Goal: Obtain resource: Download file/media

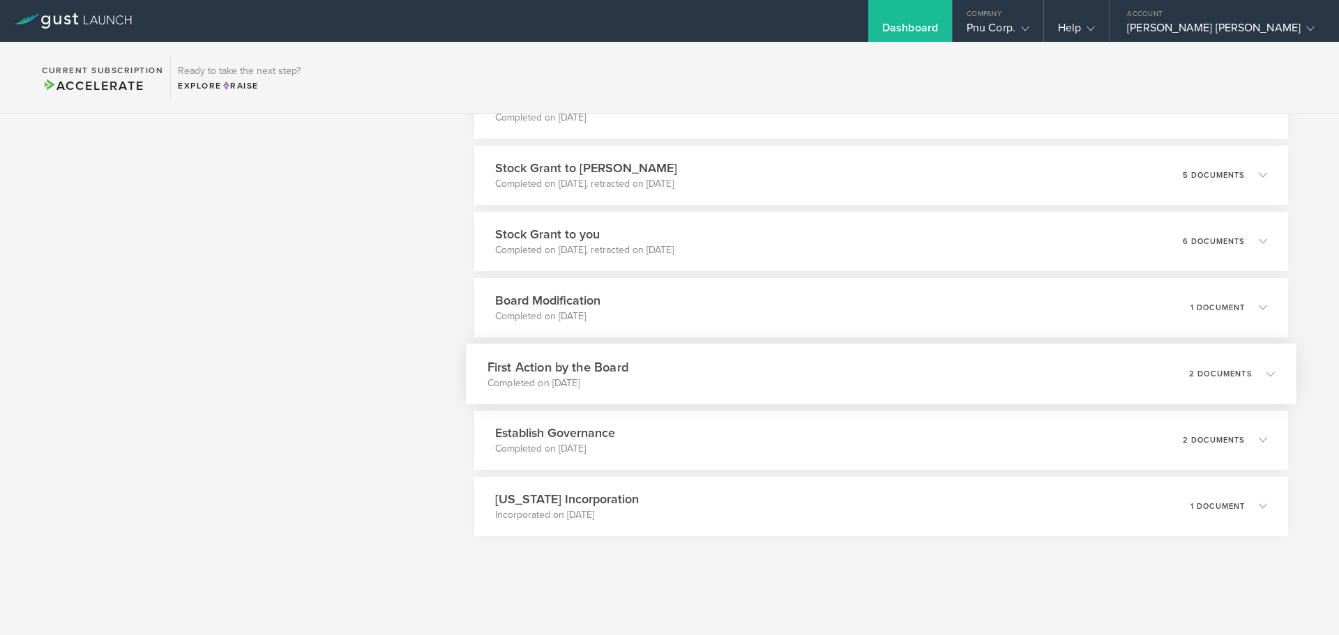
scroll to position [2995, 0]
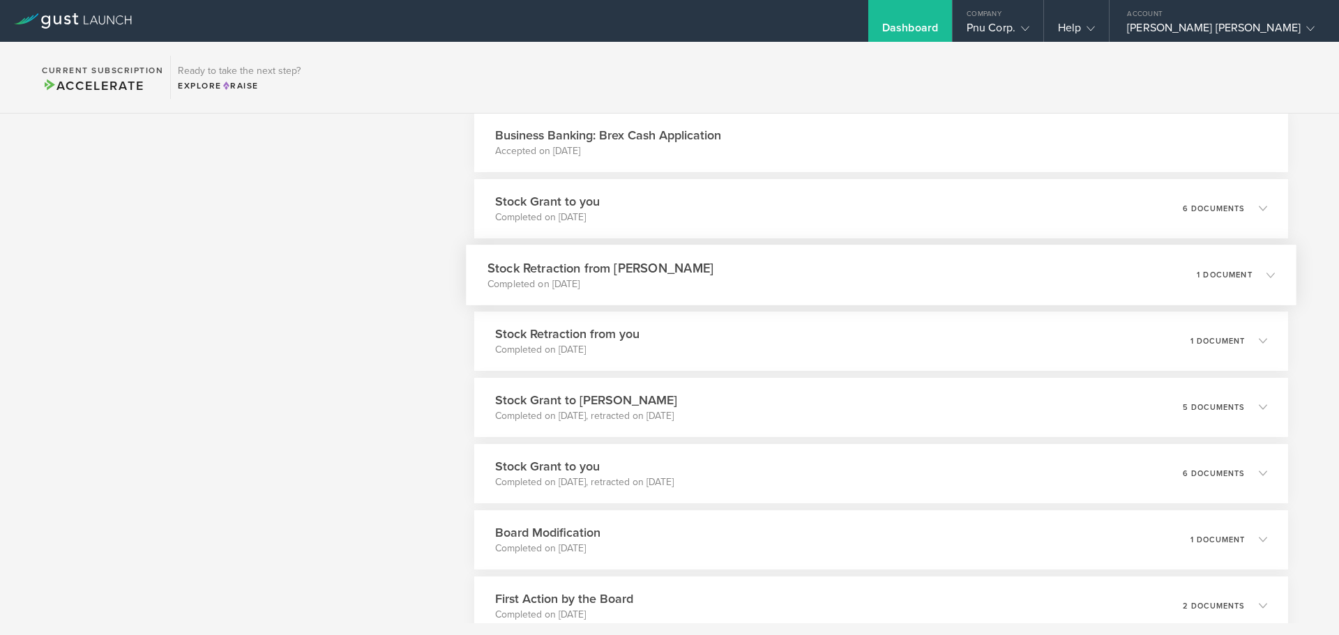
click at [757, 284] on div "Stock Retraction from [PERSON_NAME] Completed on [DATE] 1 document" at bounding box center [881, 275] width 830 height 61
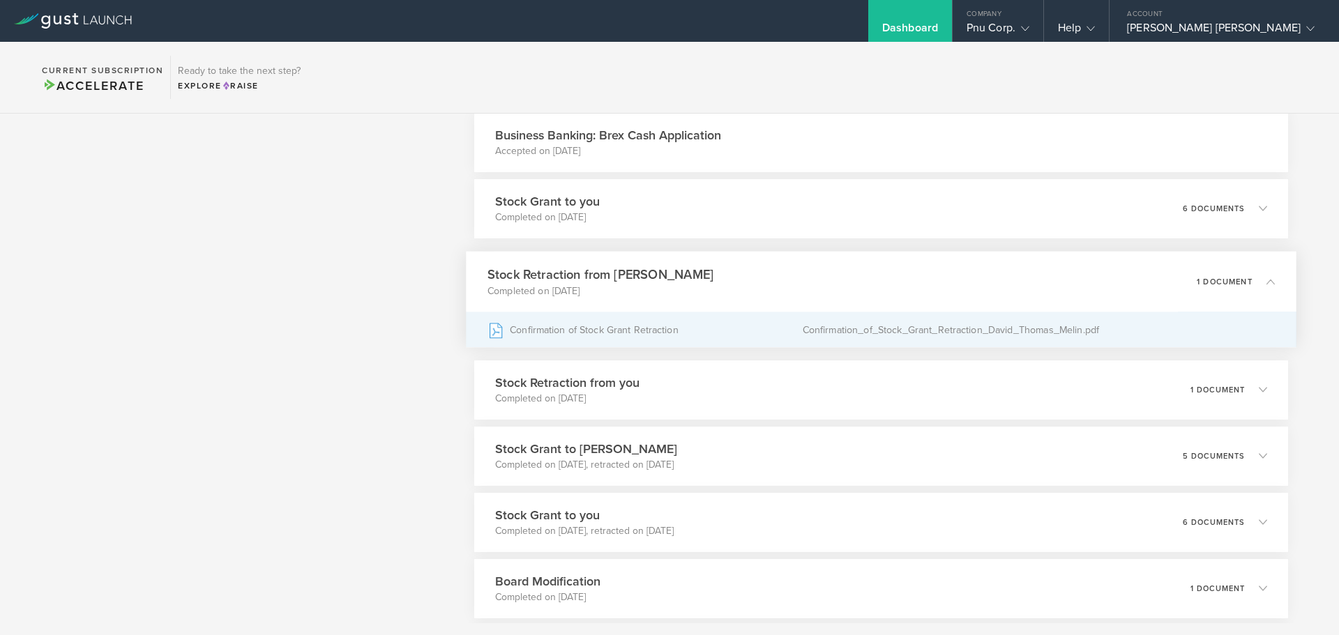
click at [648, 333] on div "Confirmation of Stock Grant Retraction" at bounding box center [644, 329] width 315 height 35
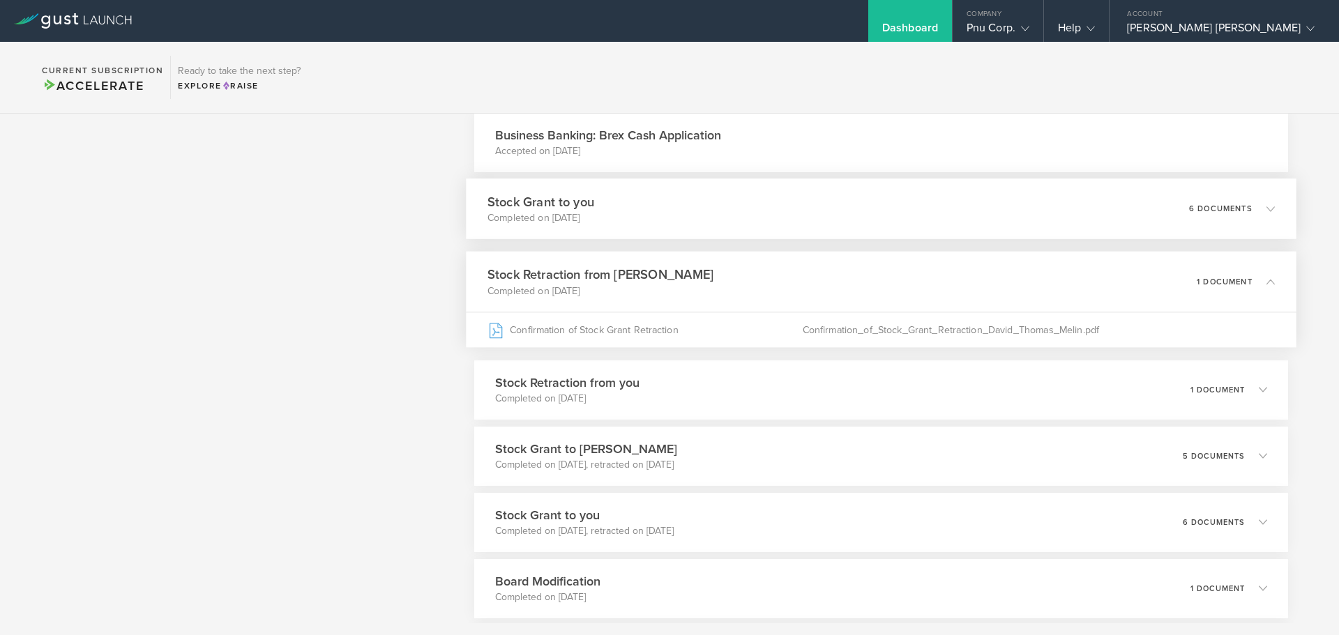
click at [809, 223] on div "Stock Grant to you Completed on [DATE] 6 documents" at bounding box center [881, 208] width 830 height 61
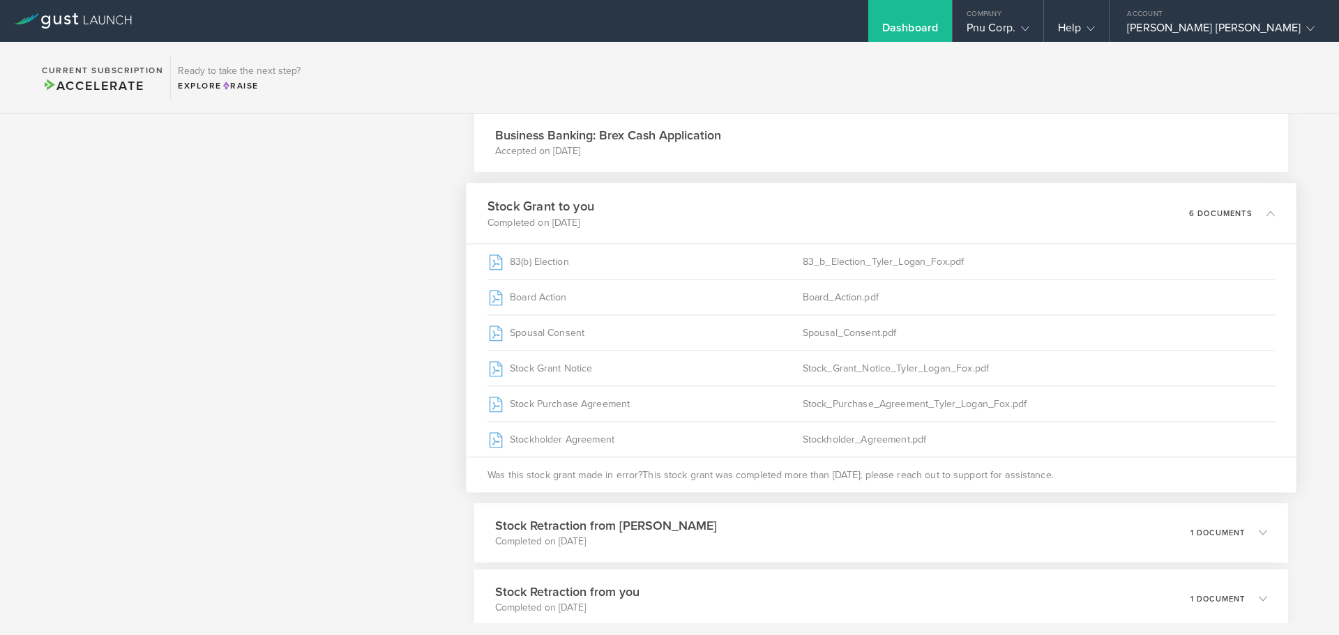
click at [809, 223] on div "Stock Grant to you Completed on [DATE] 6 documents" at bounding box center [881, 213] width 830 height 61
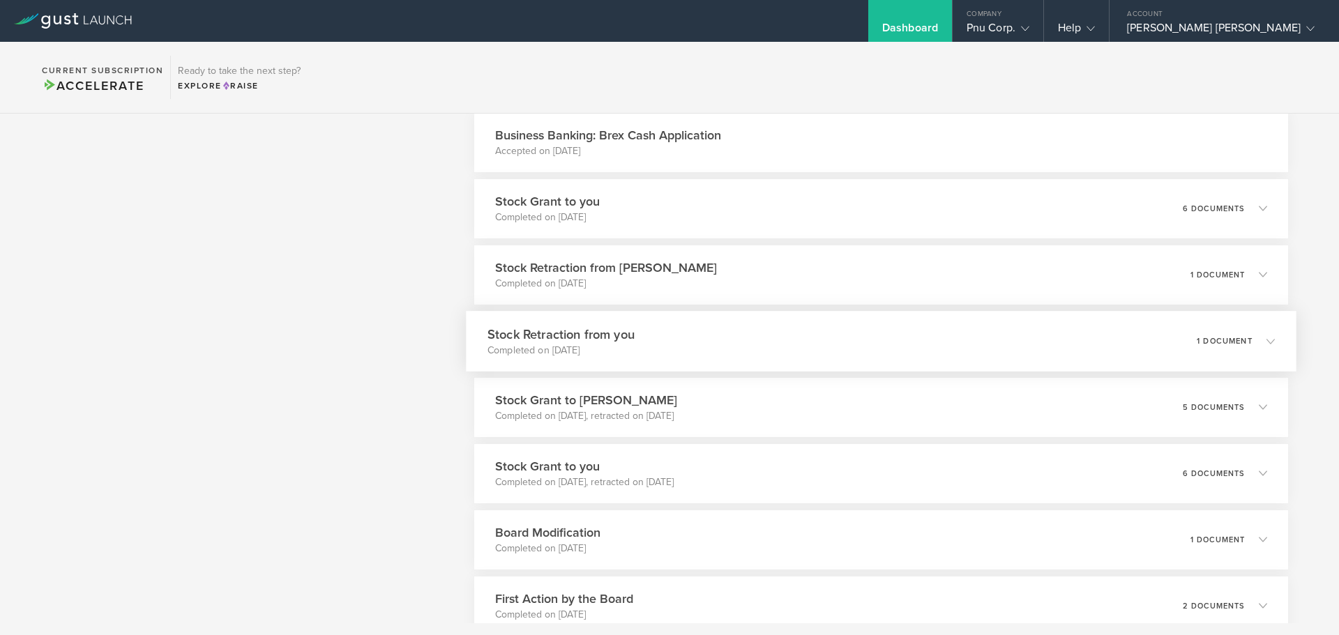
click at [774, 347] on div "Stock Retraction from you Completed on [DATE] 1 document" at bounding box center [881, 341] width 830 height 61
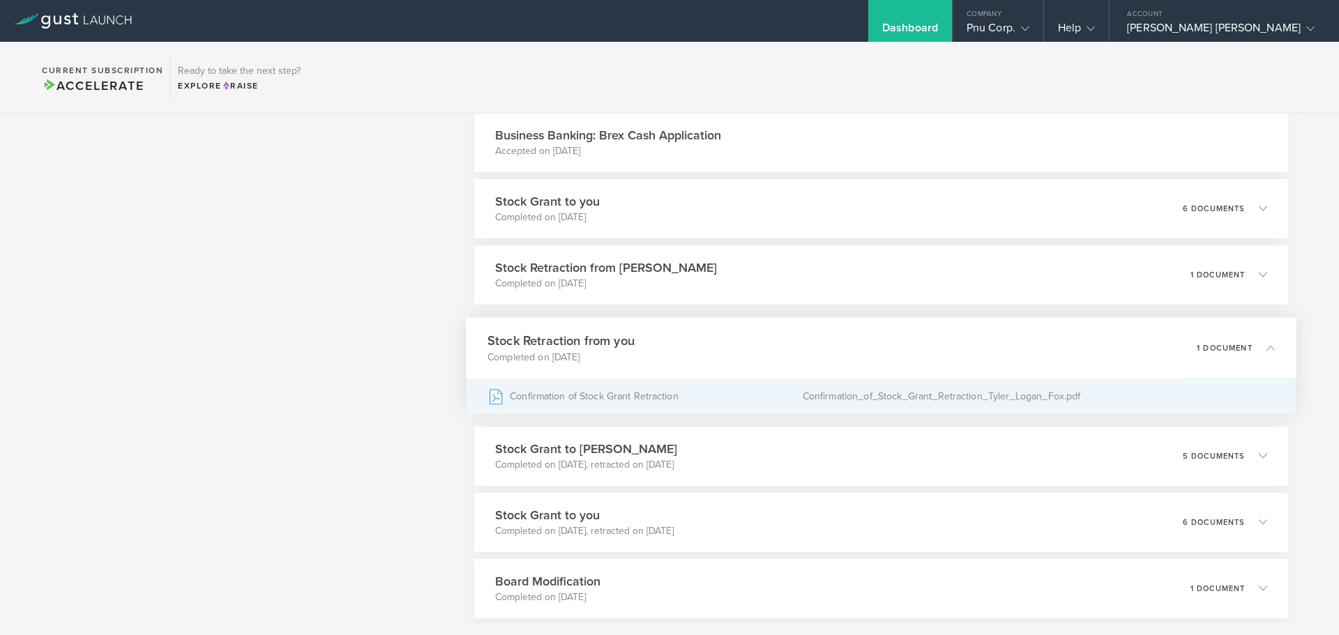
click at [575, 394] on div "Confirmation of Stock Grant Retraction" at bounding box center [644, 396] width 315 height 35
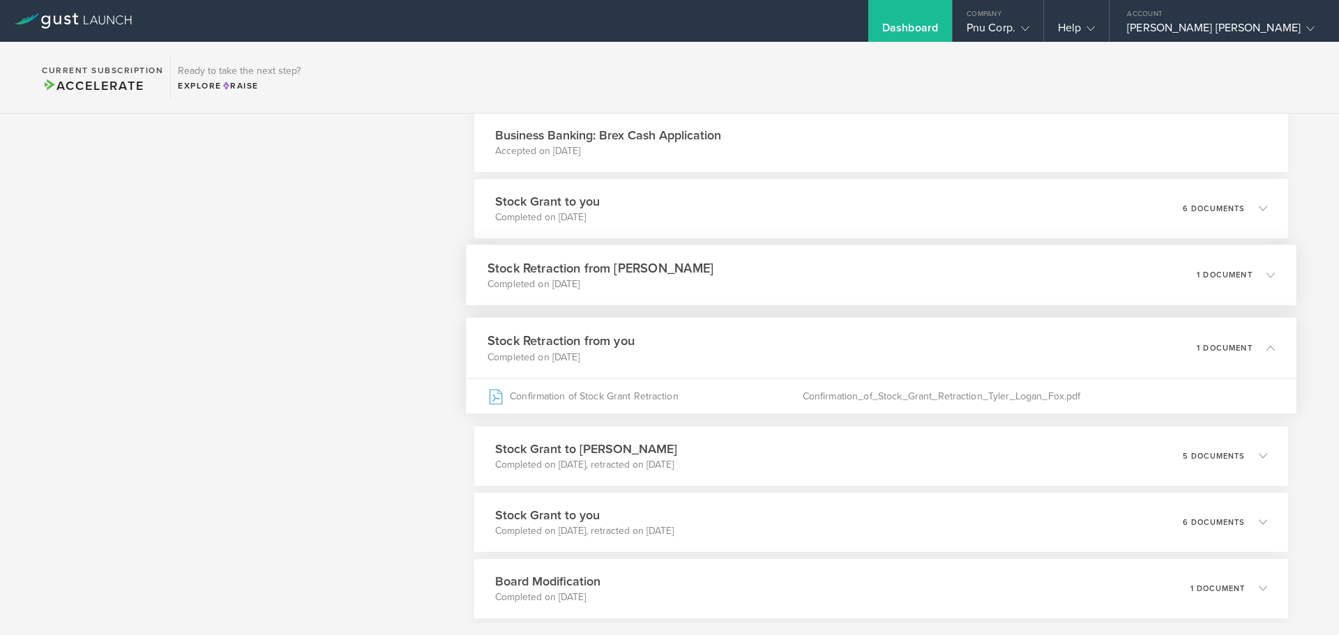
click at [741, 289] on div "Stock Retraction from [PERSON_NAME] Completed on [DATE] 1 document" at bounding box center [881, 275] width 830 height 61
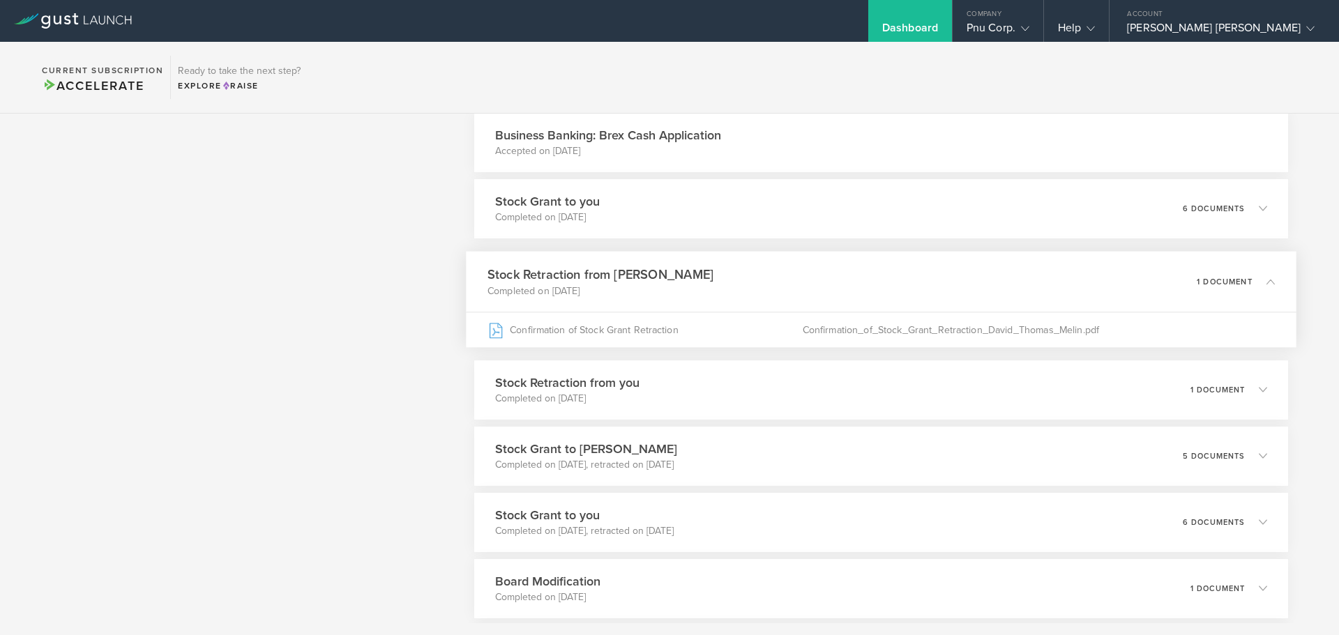
click at [646, 284] on p "Completed on [DATE]" at bounding box center [600, 291] width 226 height 14
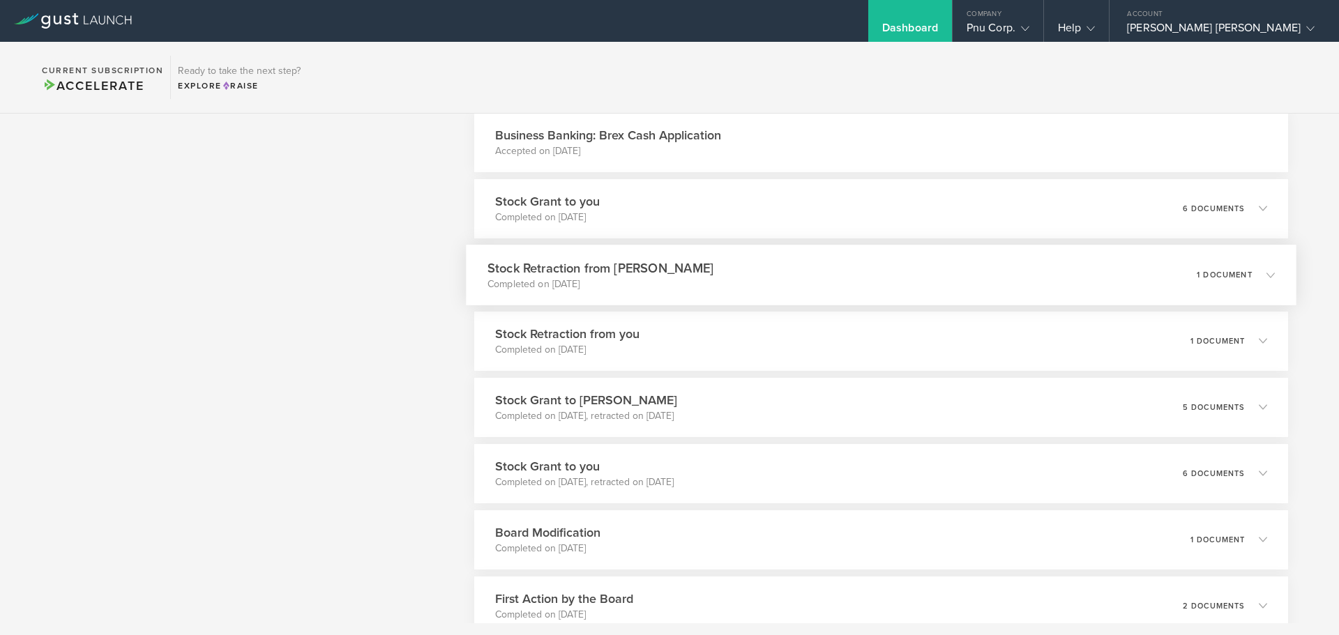
click at [670, 268] on h3 "Stock Retraction from [PERSON_NAME]" at bounding box center [600, 268] width 226 height 19
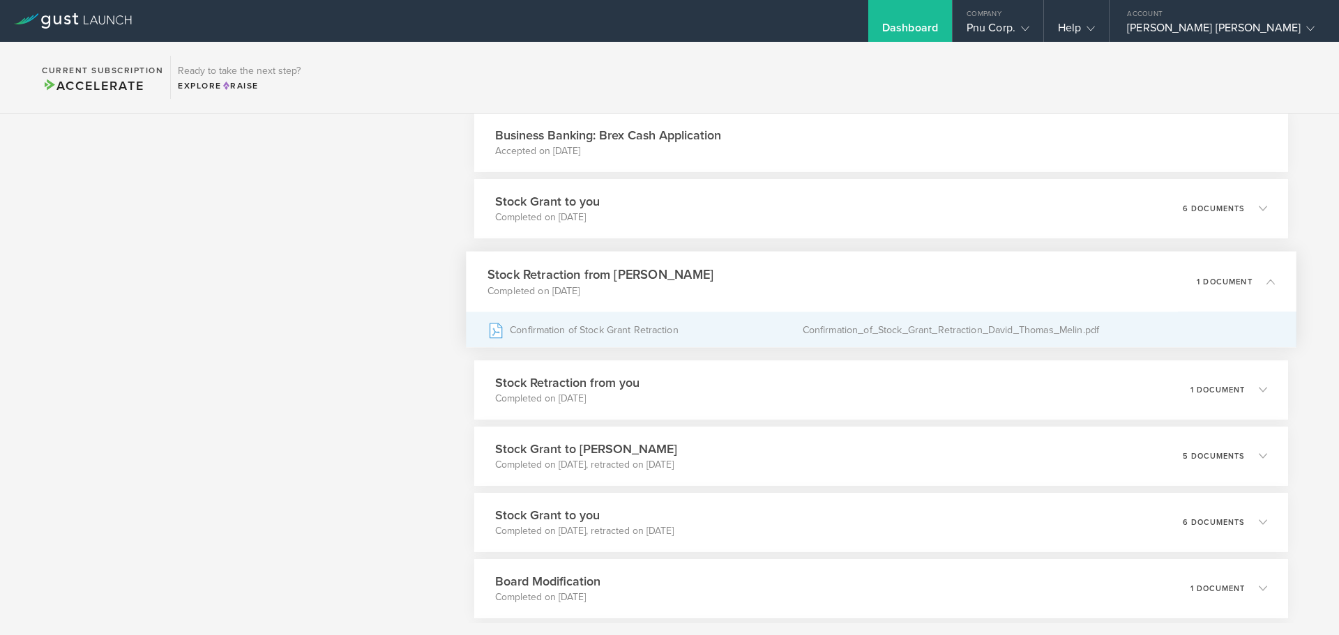
click at [553, 325] on div "Confirmation of Stock Grant Retraction" at bounding box center [644, 329] width 315 height 35
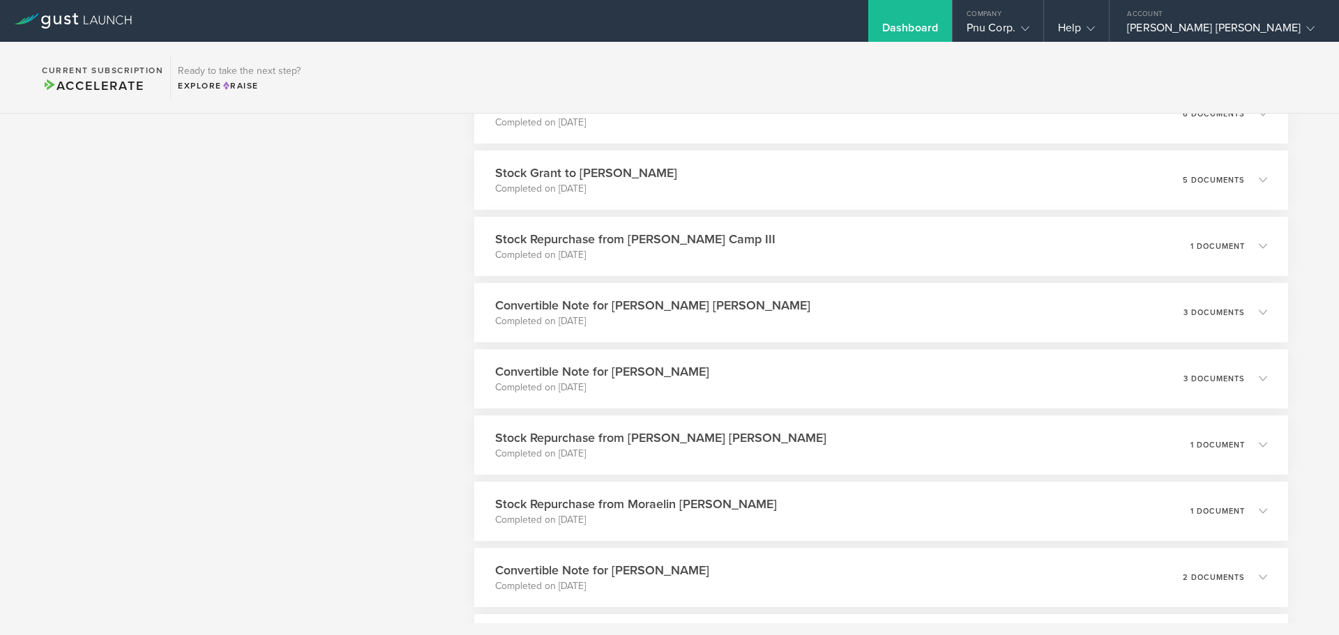
scroll to position [0, 0]
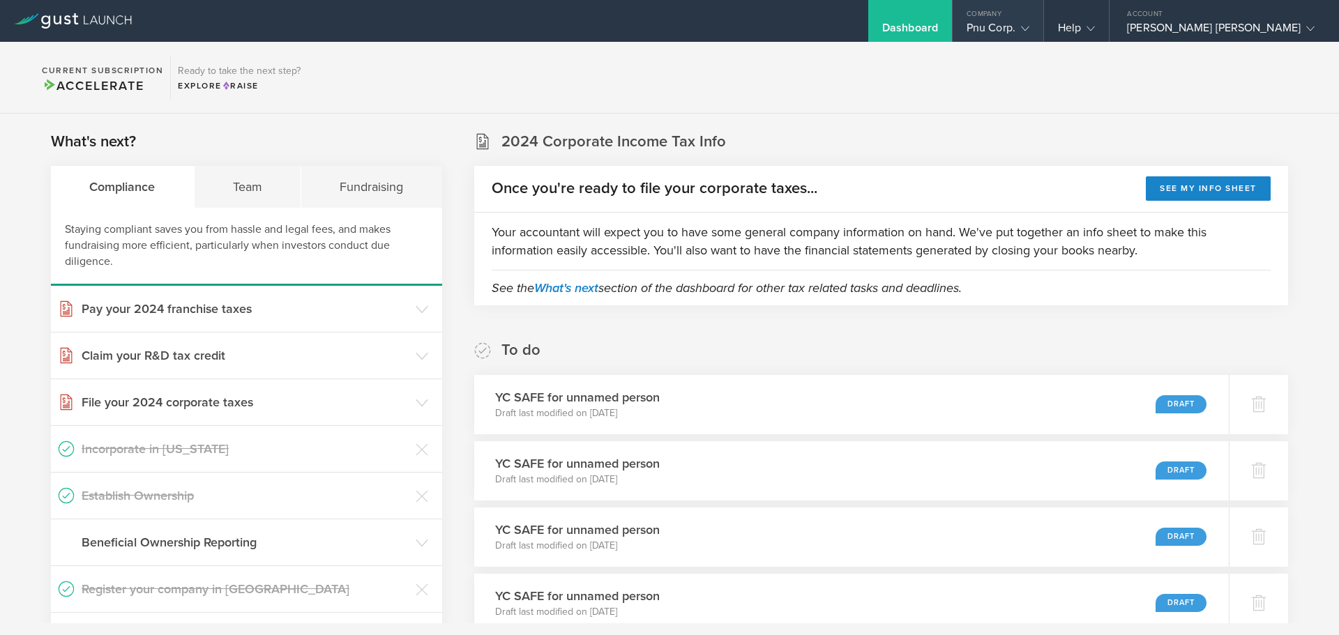
click at [1029, 26] on div "Pnu Corp." at bounding box center [997, 31] width 63 height 21
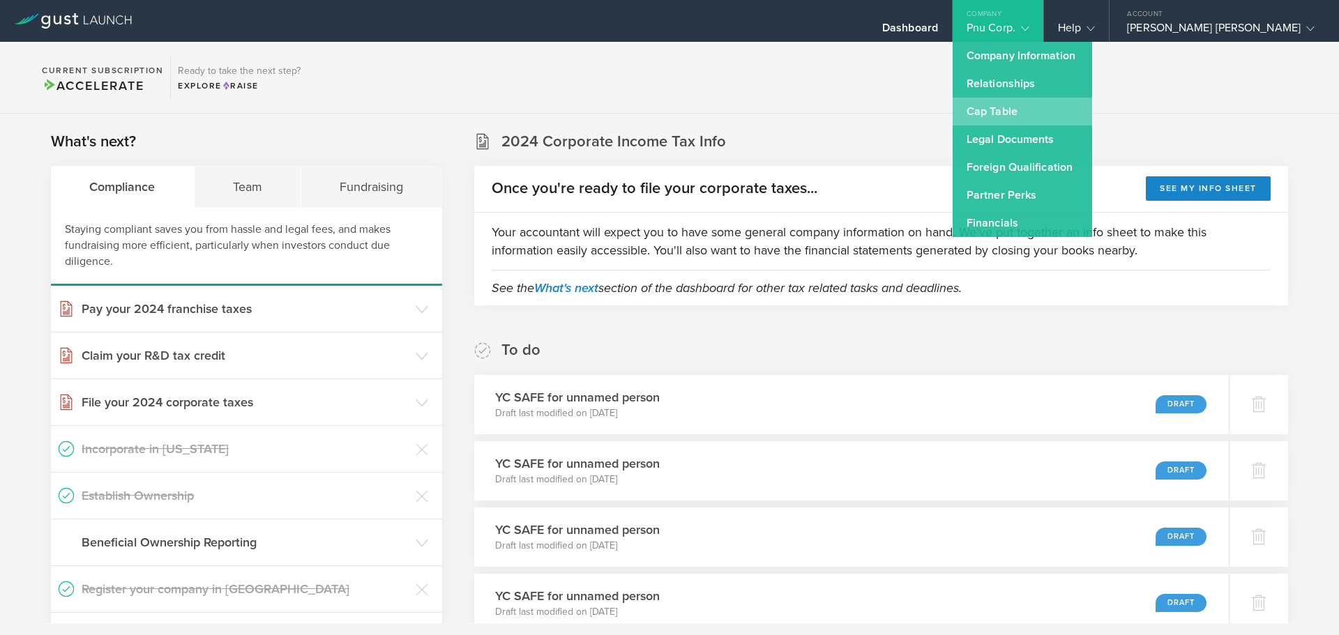
click at [1050, 113] on link "Cap Table" at bounding box center [1021, 112] width 139 height 28
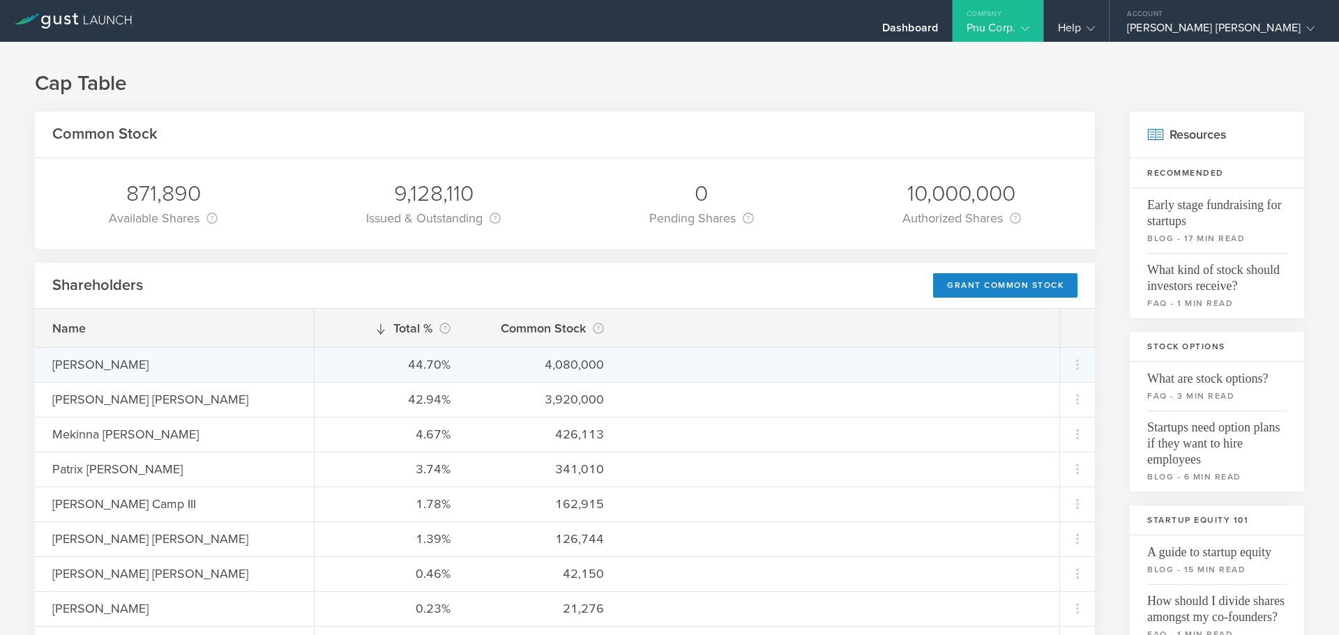
drag, startPoint x: 166, startPoint y: 363, endPoint x: 50, endPoint y: 368, distance: 115.8
click at [50, 368] on div "[PERSON_NAME]" at bounding box center [174, 364] width 279 height 35
copy div "[PERSON_NAME]"
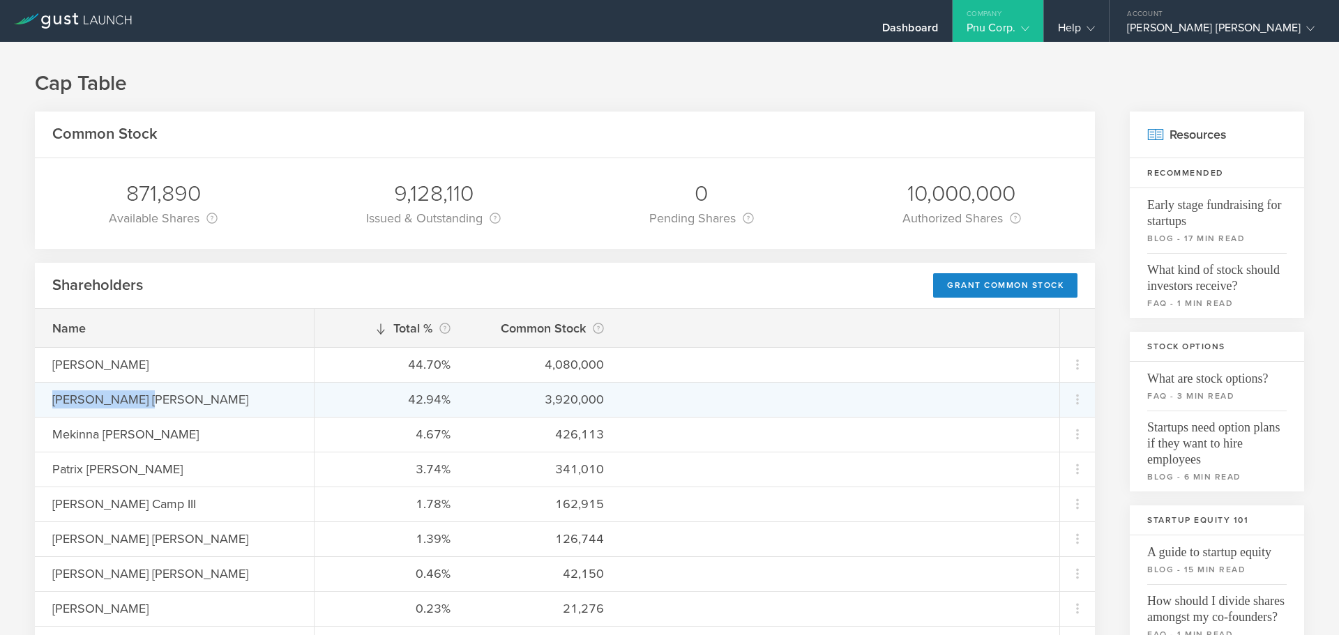
drag, startPoint x: 145, startPoint y: 405, endPoint x: 54, endPoint y: 406, distance: 91.3
click at [54, 406] on div "[PERSON_NAME] [PERSON_NAME]" at bounding box center [174, 399] width 244 height 18
copy div "[PERSON_NAME] [PERSON_NAME]"
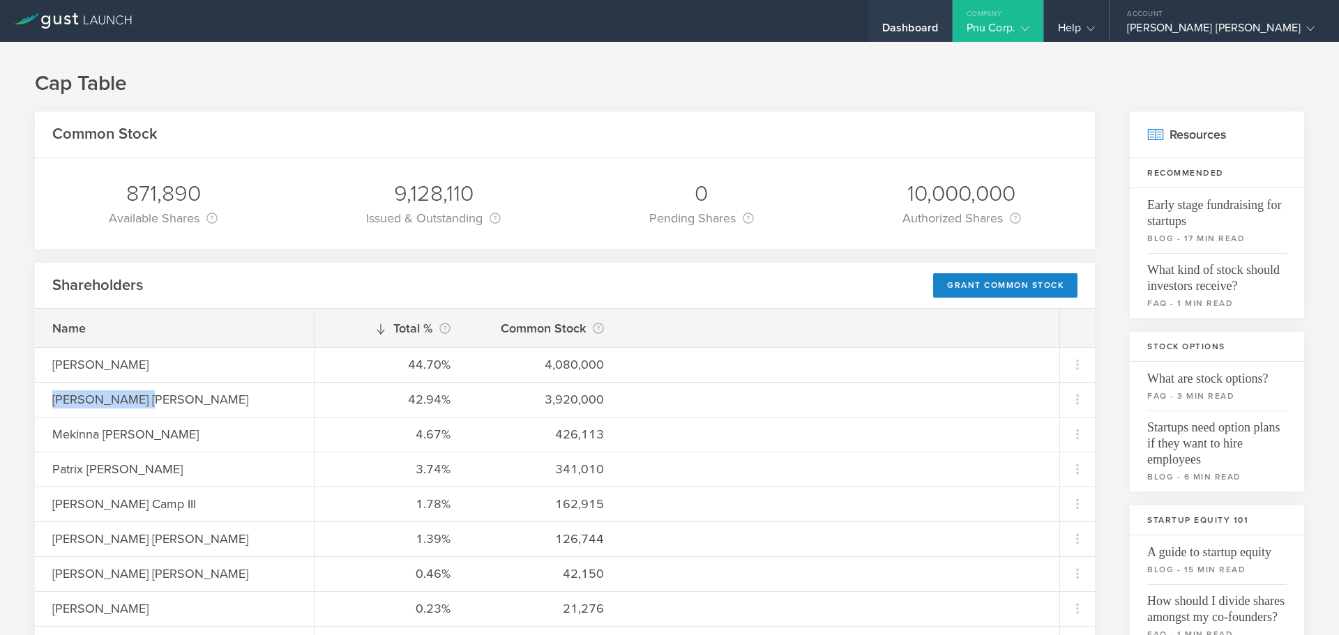
click at [938, 27] on div "Dashboard" at bounding box center [910, 31] width 56 height 21
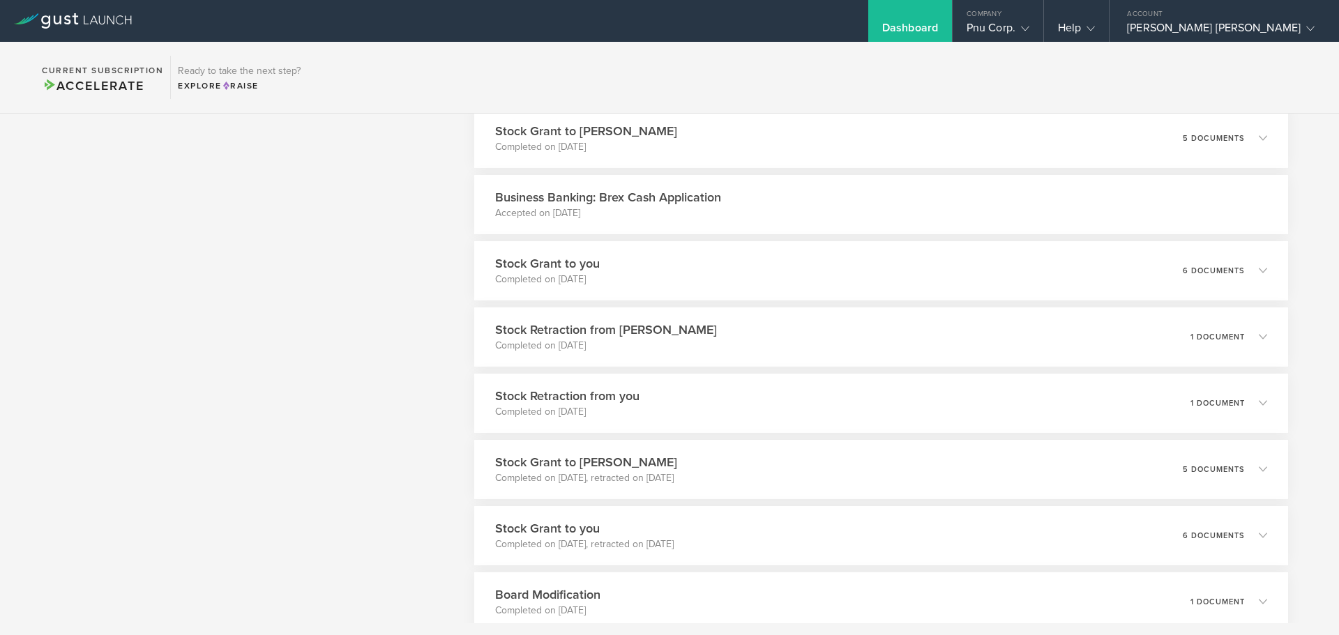
scroll to position [3227, 0]
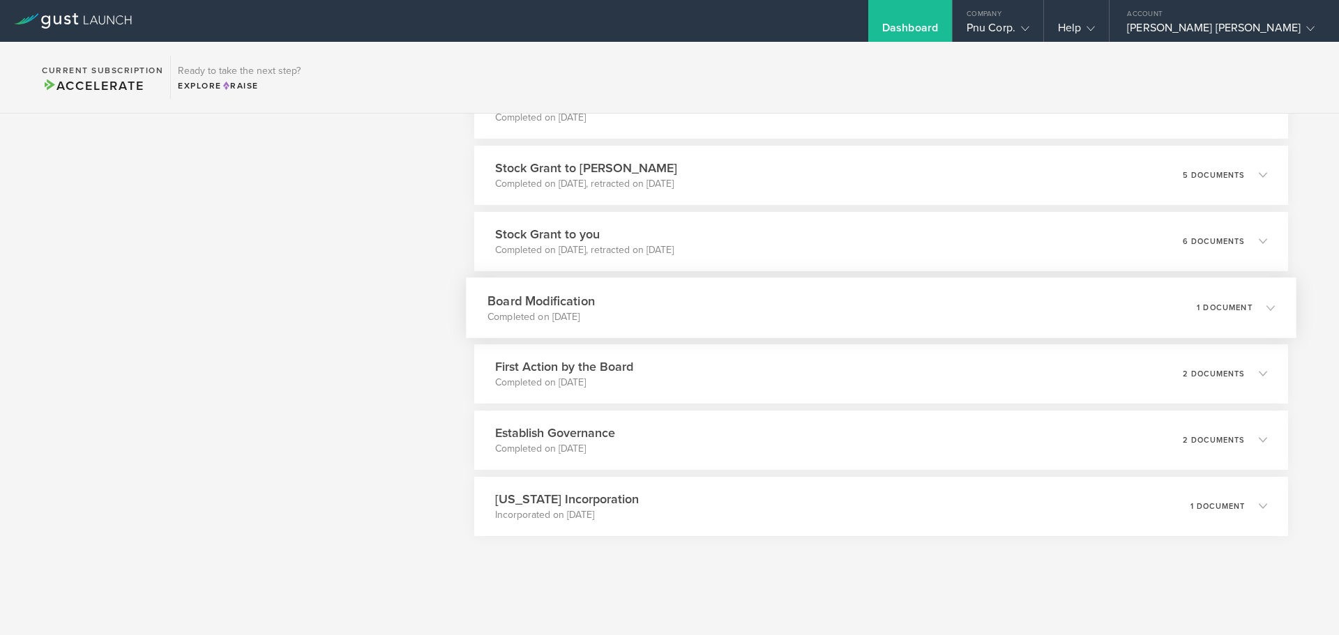
click at [587, 317] on p "Completed on [DATE]" at bounding box center [540, 317] width 107 height 14
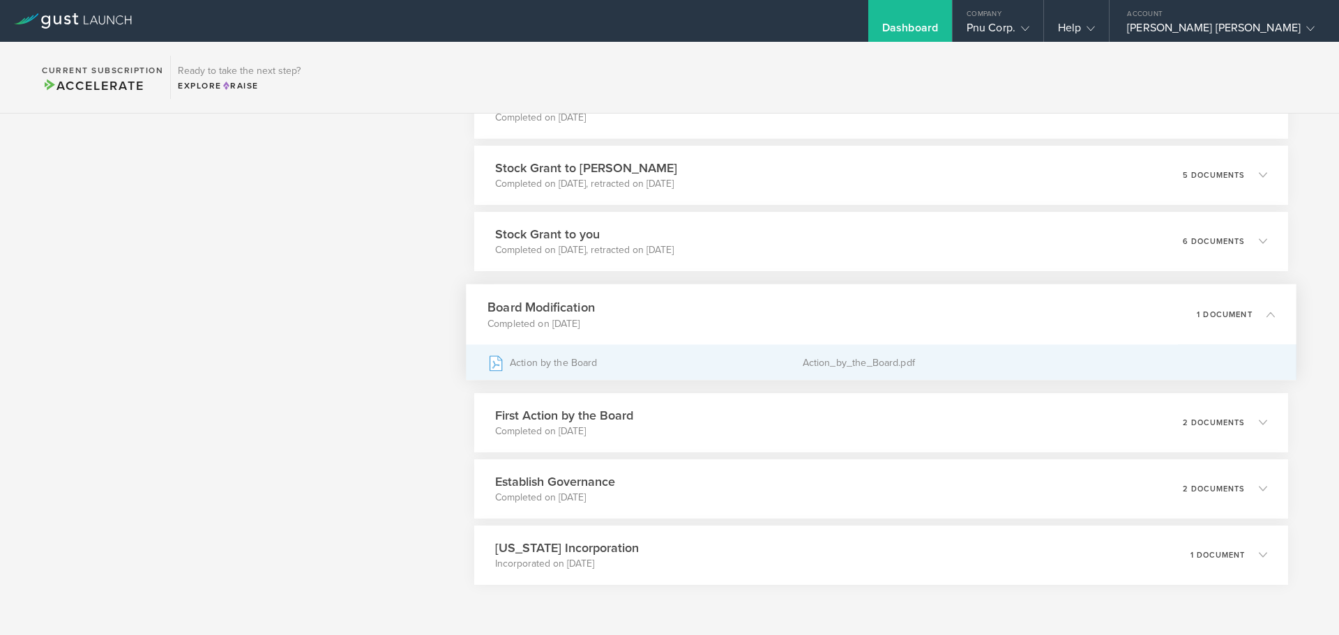
click at [532, 361] on div "Action by the Board" at bounding box center [644, 362] width 315 height 35
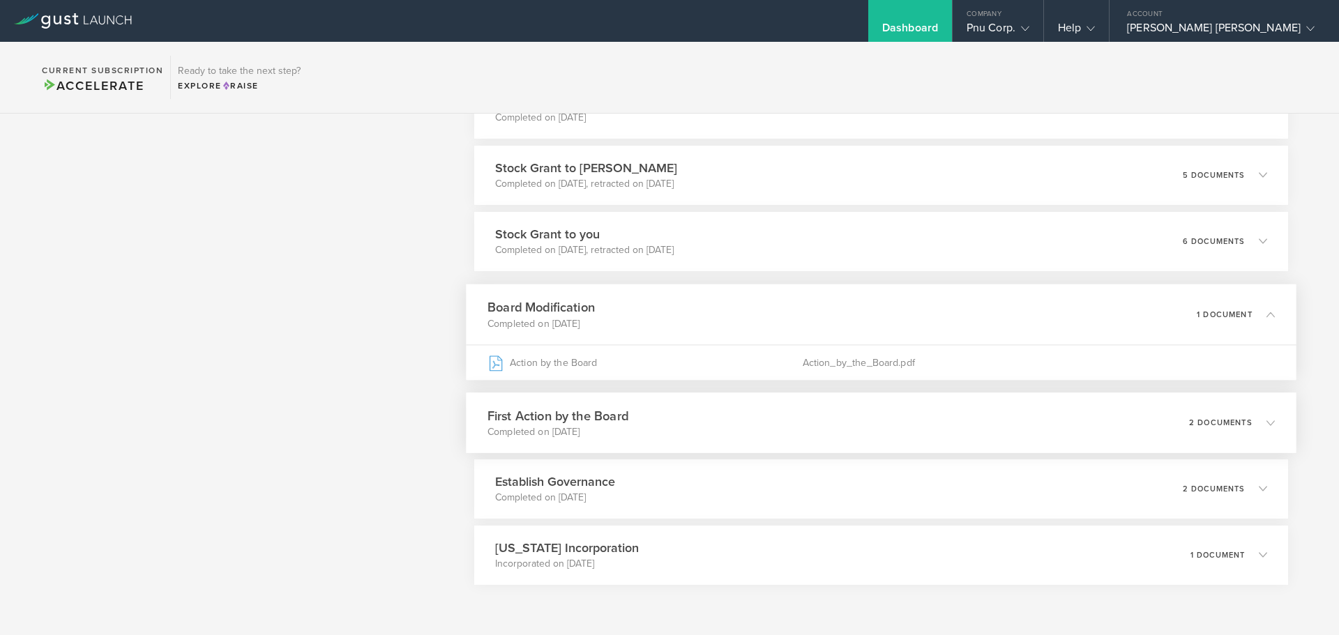
scroll to position [2995, 0]
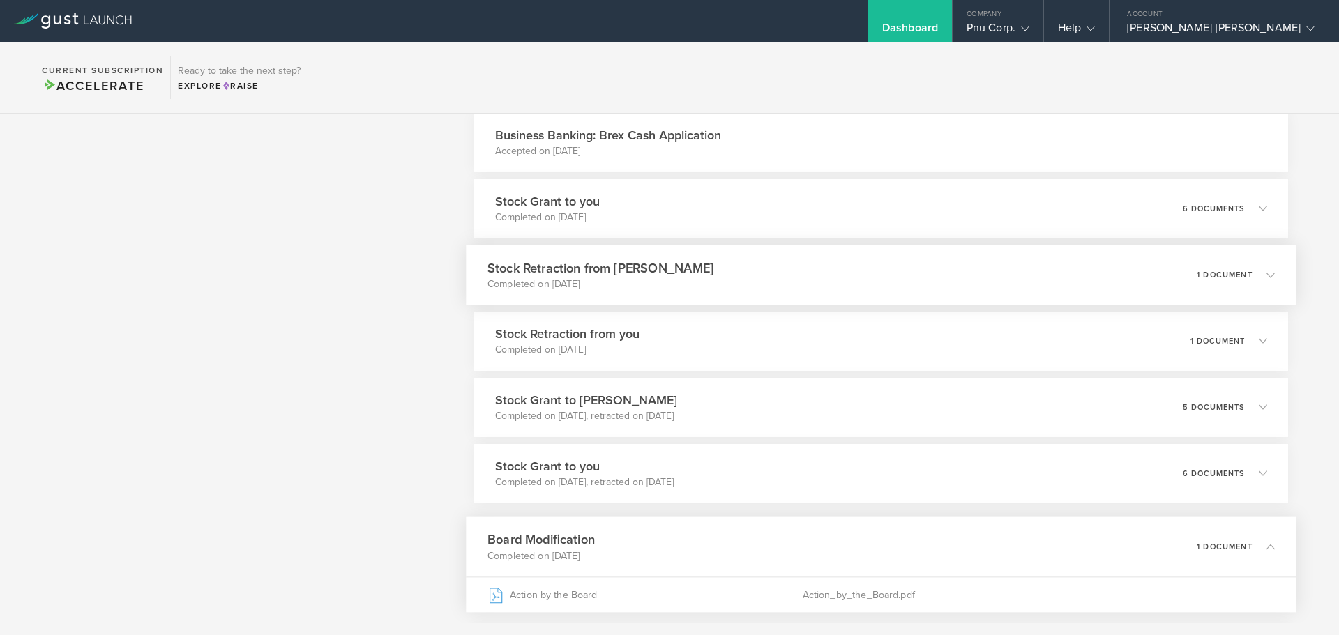
click at [641, 282] on p "Completed on [DATE]" at bounding box center [600, 284] width 226 height 14
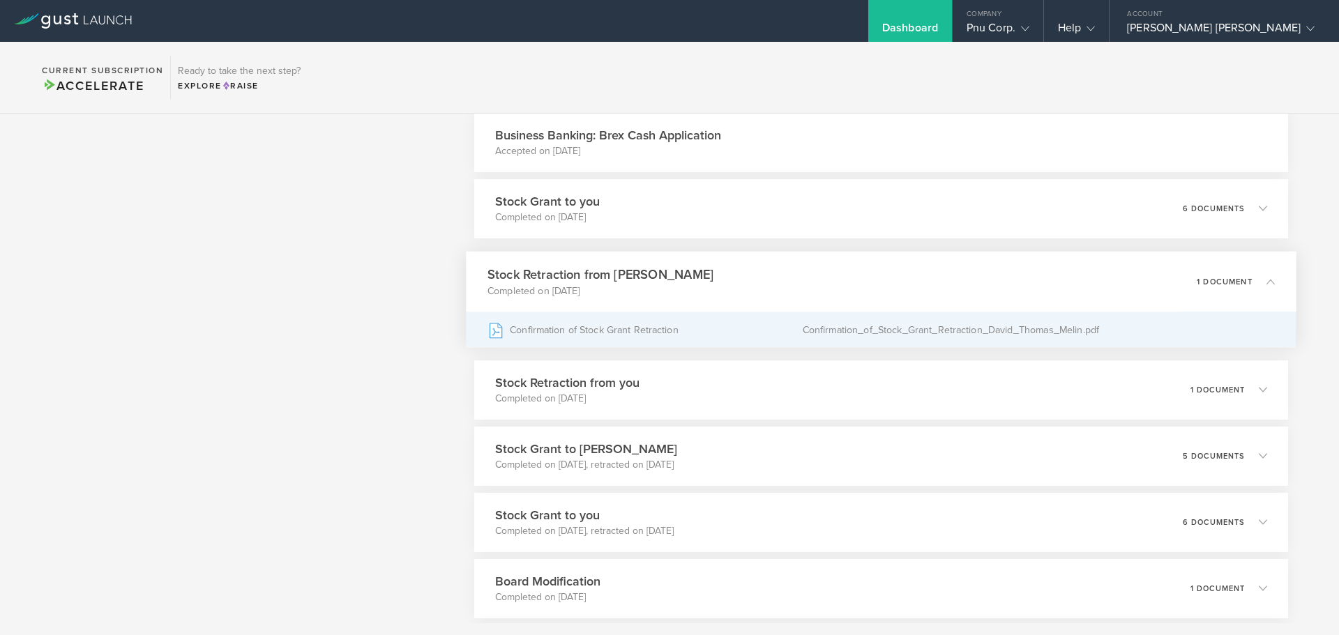
click at [621, 335] on div "Confirmation of Stock Grant Retraction" at bounding box center [644, 329] width 315 height 35
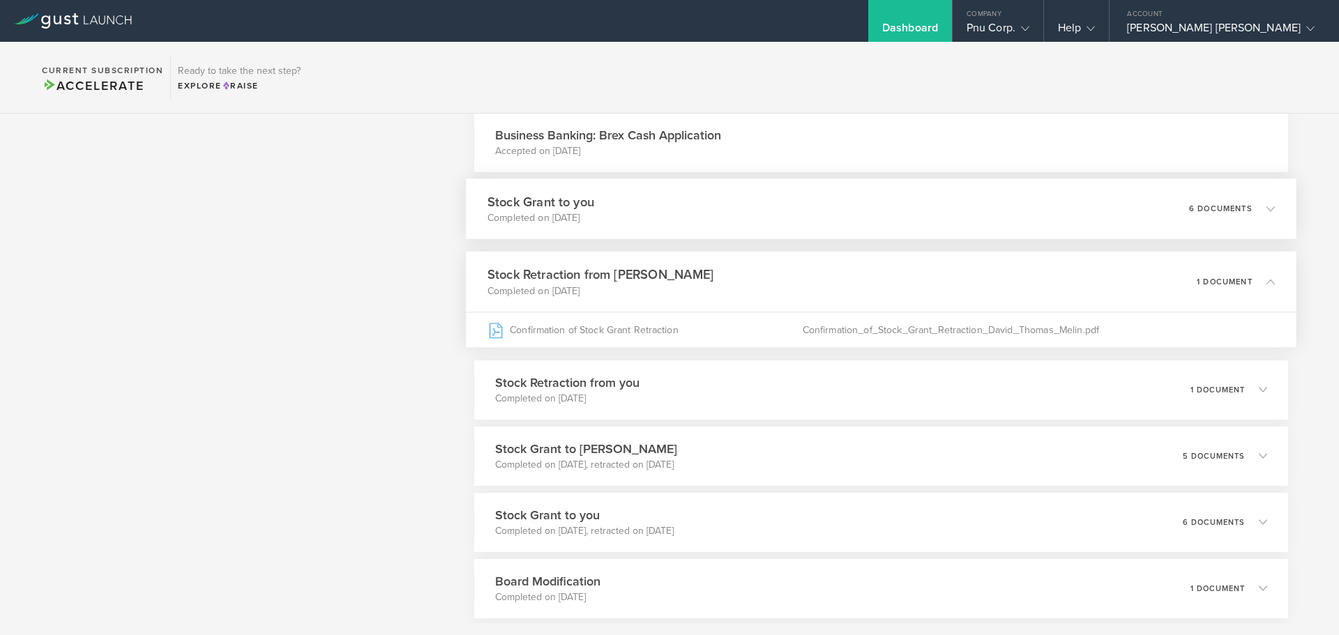
click at [577, 199] on h3 "Stock Grant to you" at bounding box center [540, 201] width 107 height 19
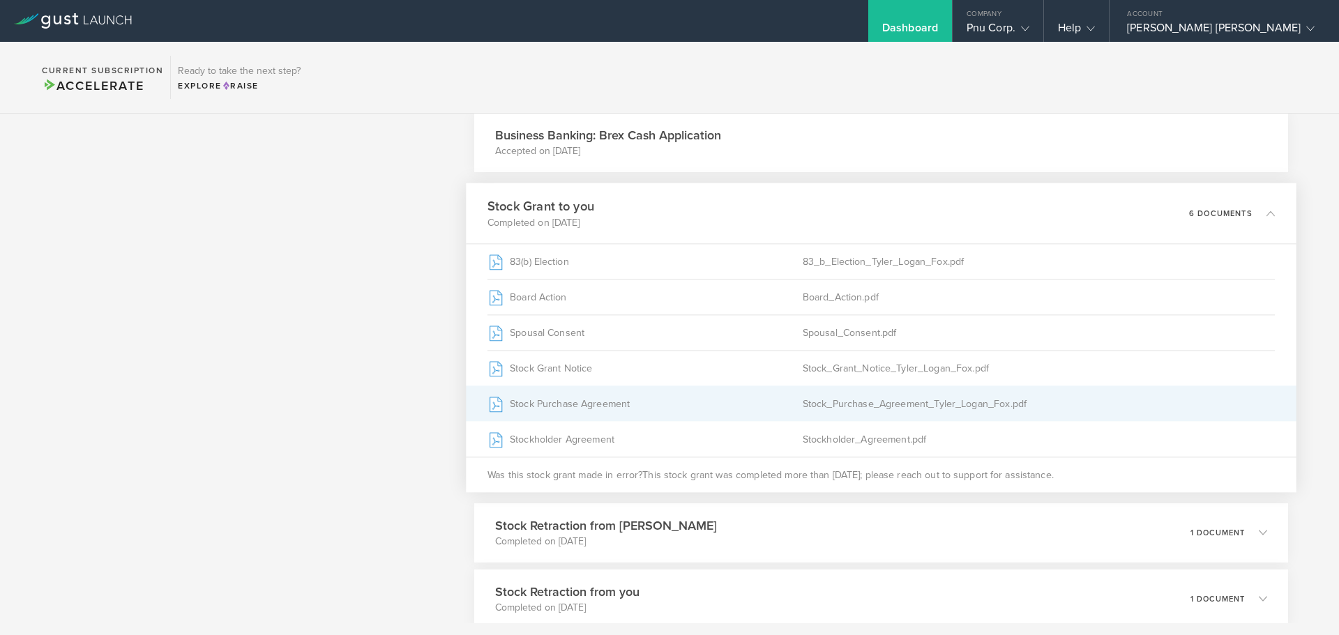
click at [549, 400] on div "Stock Purchase Agreement" at bounding box center [644, 403] width 315 height 35
